Goal: Information Seeking & Learning: Check status

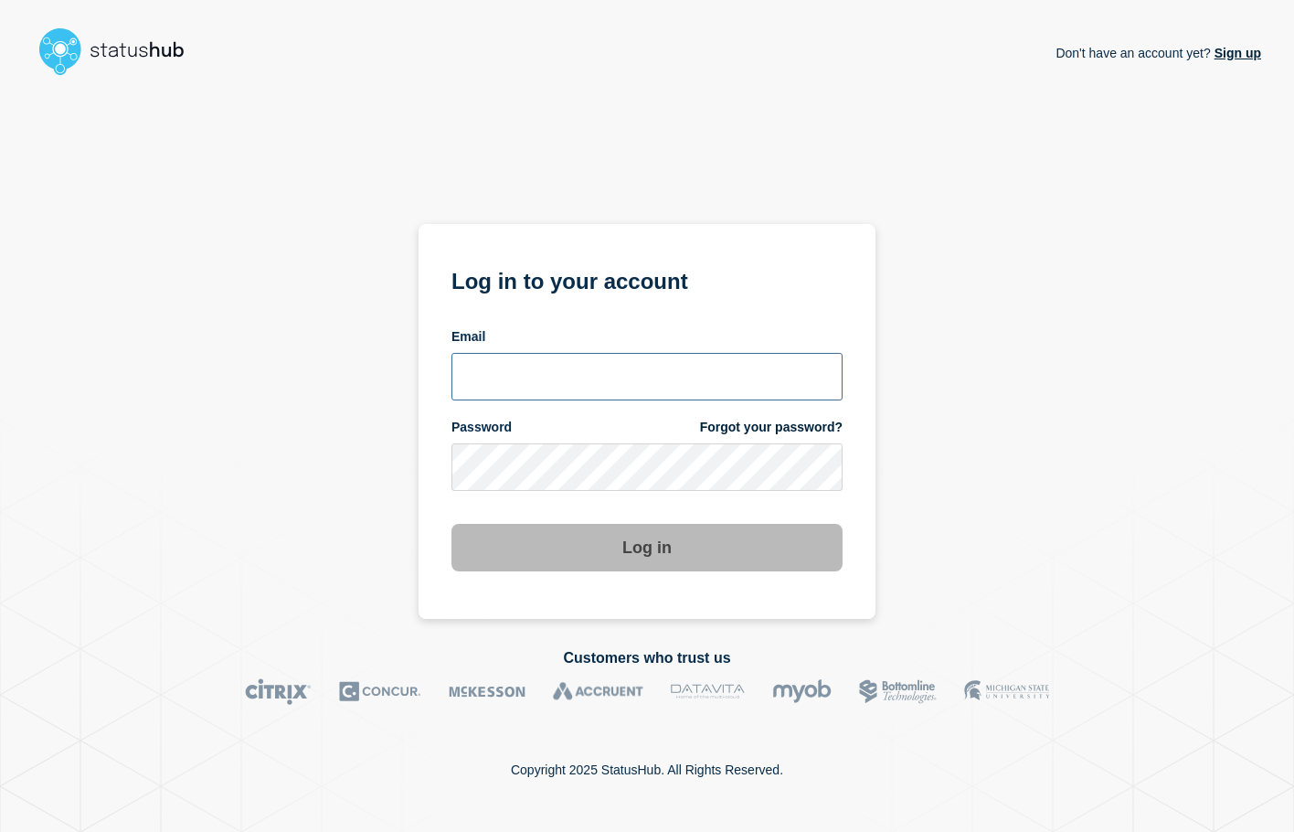
type input "xandra.martens@conexon.us"
click at [624, 557] on button "Log in" at bounding box center [646, 548] width 391 height 48
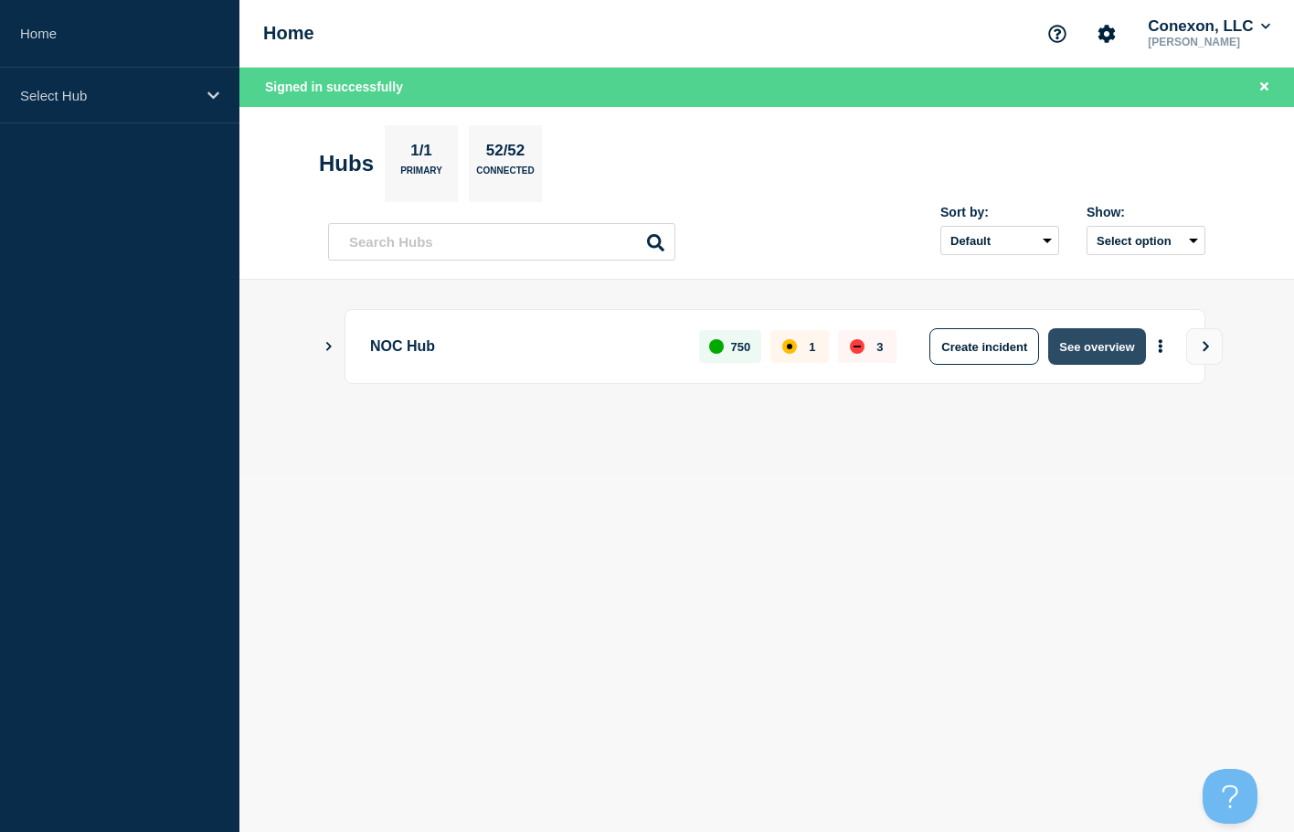
click at [1103, 356] on button "See overview" at bounding box center [1096, 346] width 97 height 37
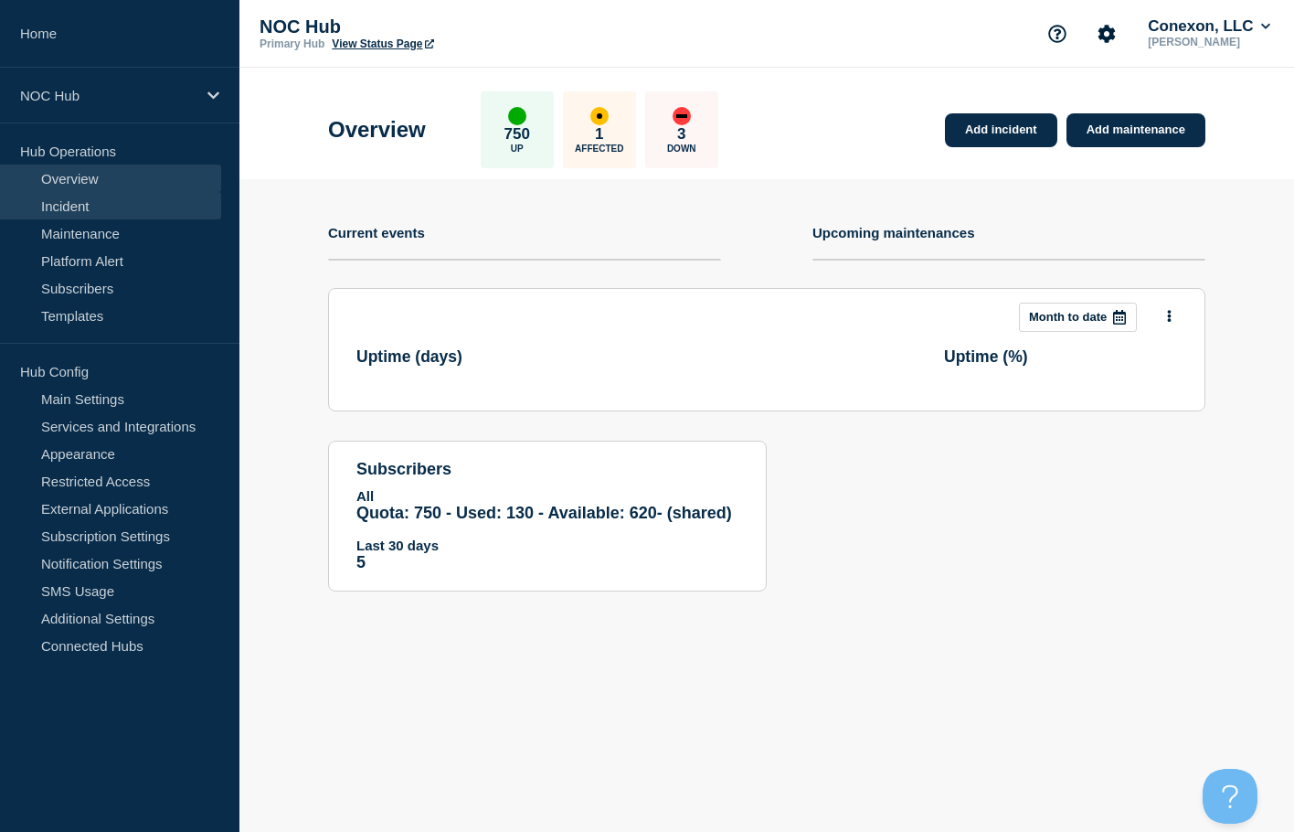
click at [85, 218] on link "Incident" at bounding box center [110, 205] width 221 height 27
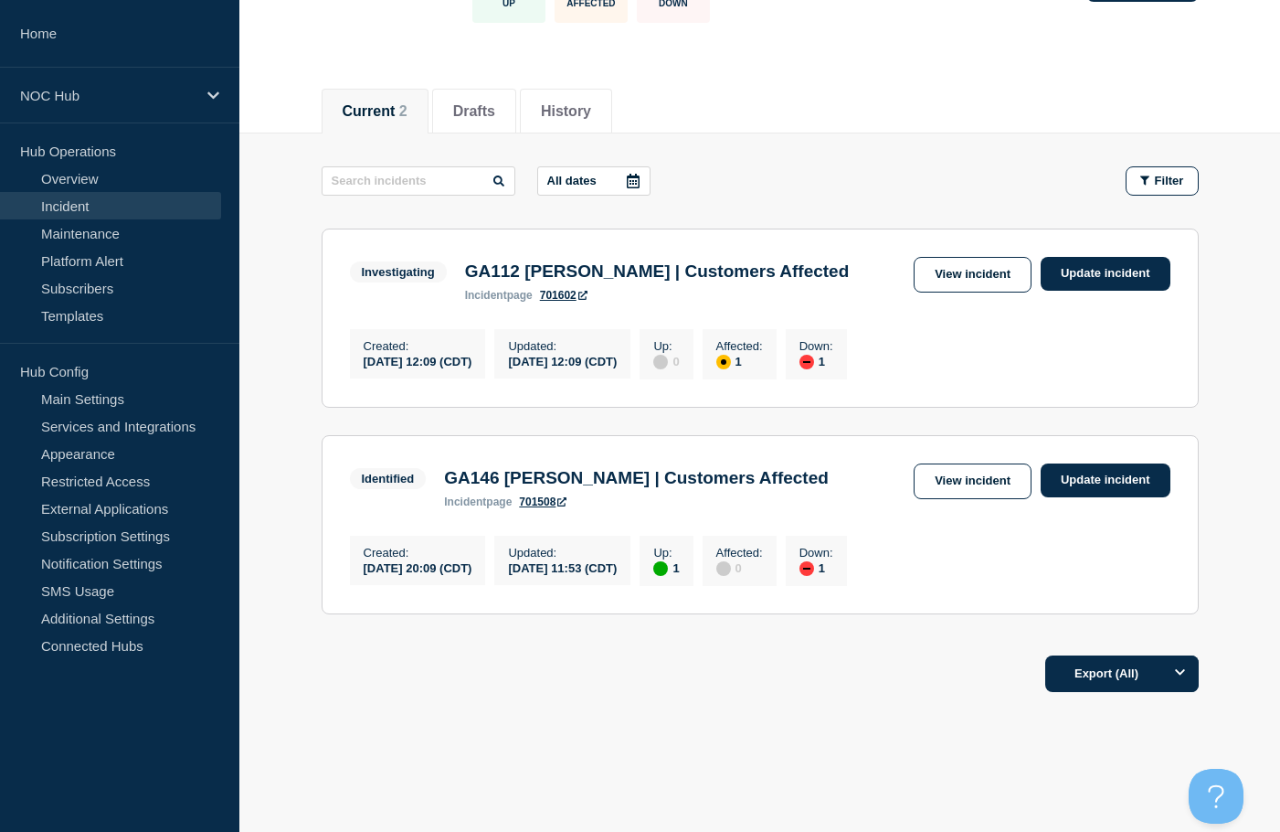
scroll to position [183, 0]
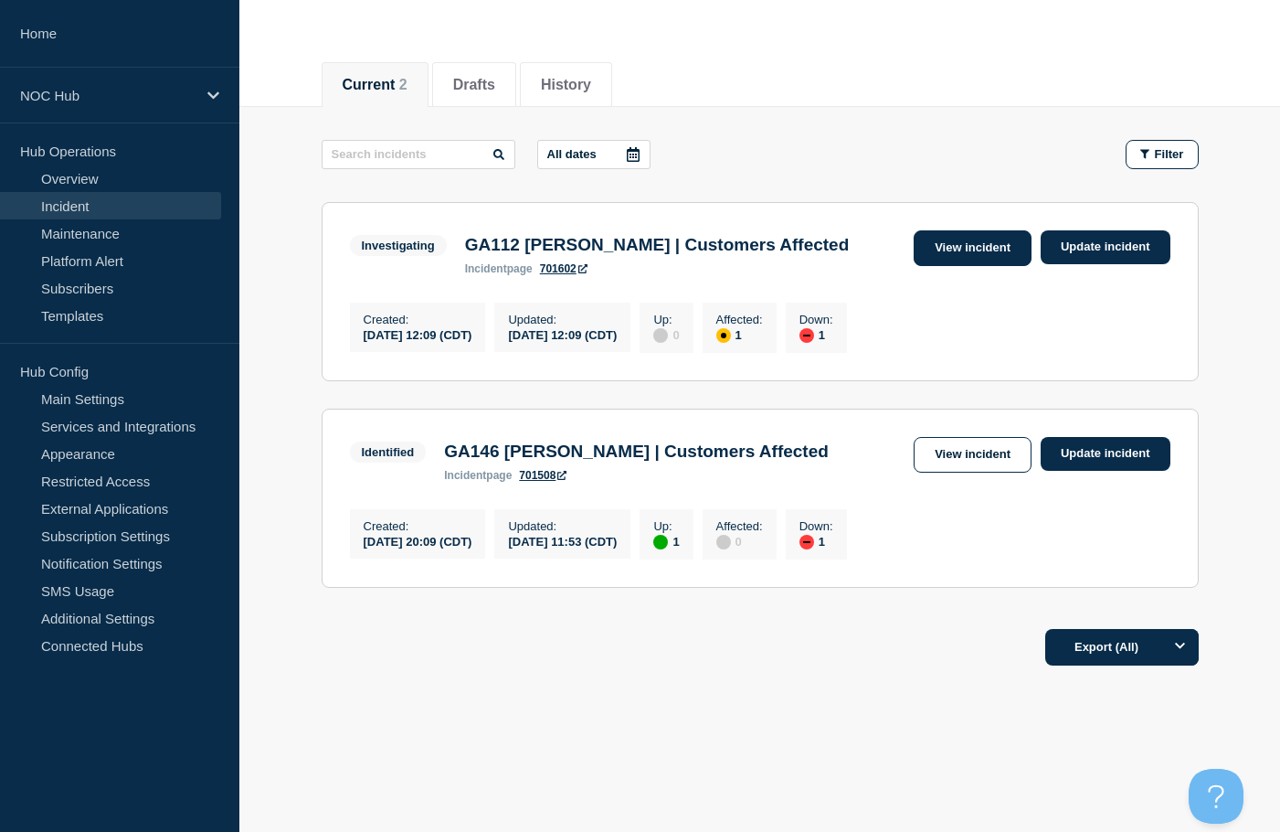
click at [946, 247] on link "View incident" at bounding box center [973, 248] width 118 height 36
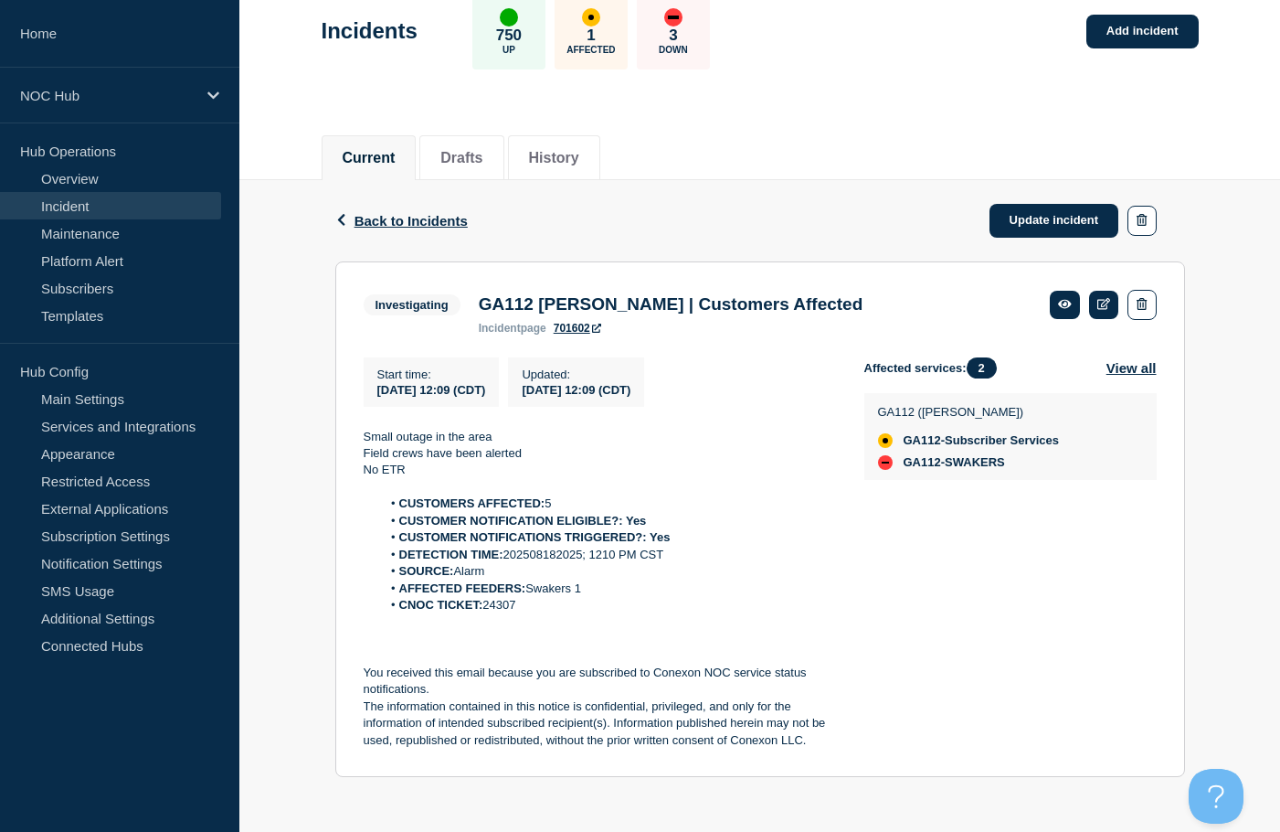
scroll to position [111, 0]
drag, startPoint x: 102, startPoint y: 202, endPoint x: 115, endPoint y: 205, distance: 13.1
click at [102, 202] on link "Incident" at bounding box center [110, 205] width 221 height 27
